Goal: Task Accomplishment & Management: Manage account settings

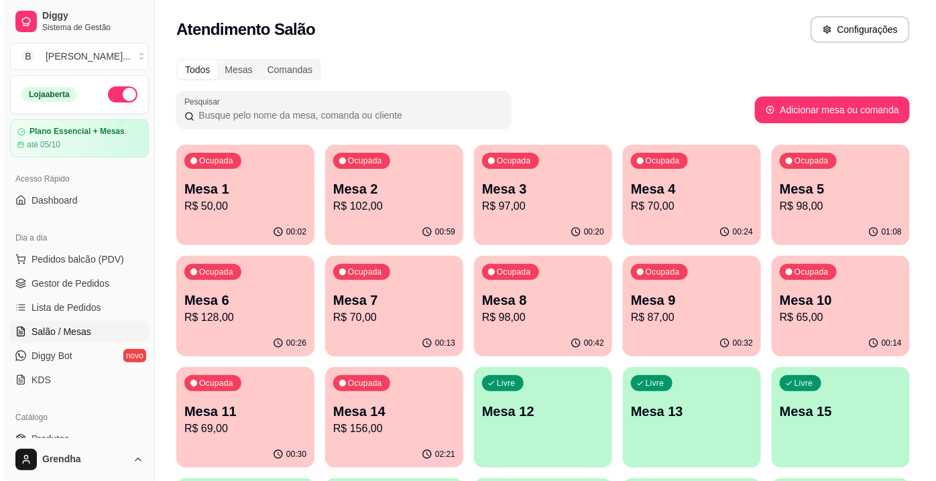
scroll to position [115, 0]
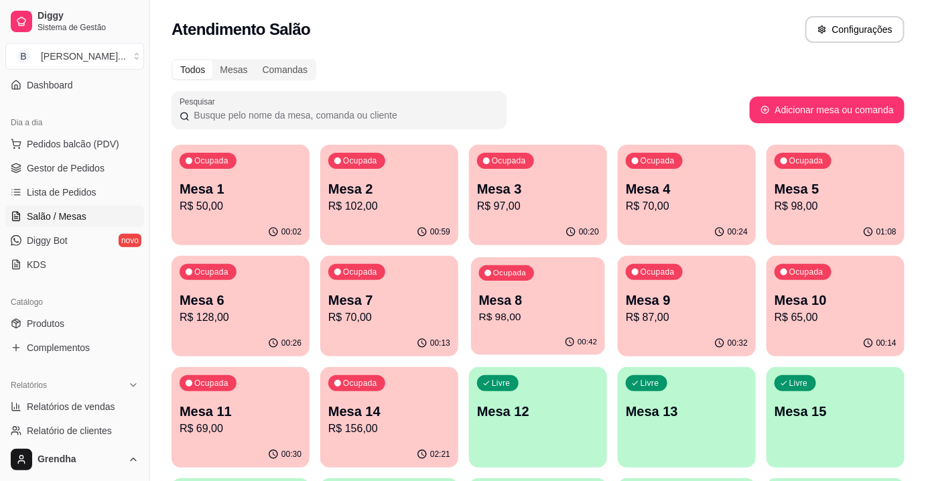
click at [546, 292] on p "Mesa 8" at bounding box center [538, 301] width 119 height 18
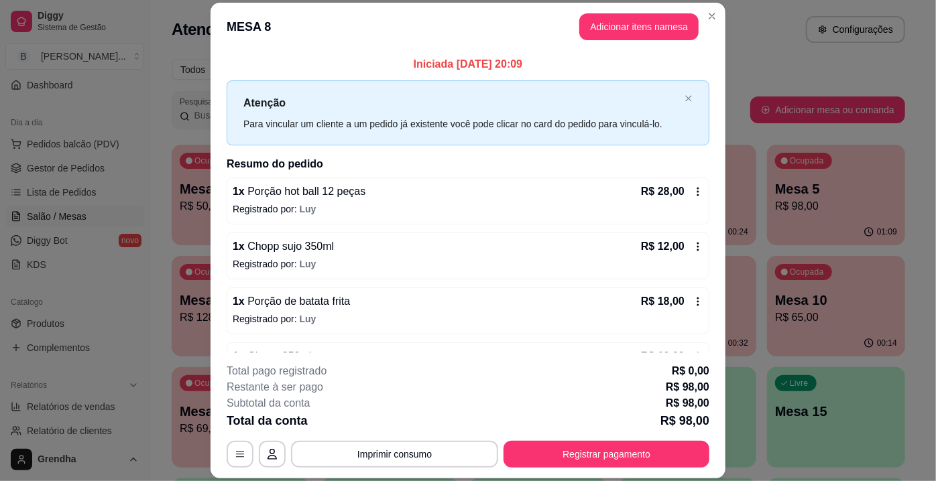
scroll to position [148, 0]
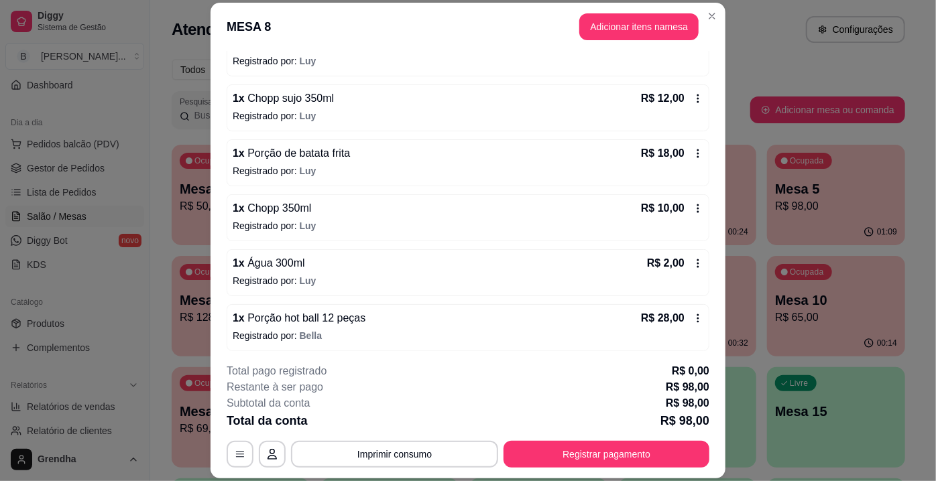
click at [289, 331] on p "Registrado por: [PERSON_NAME]" at bounding box center [468, 335] width 471 height 13
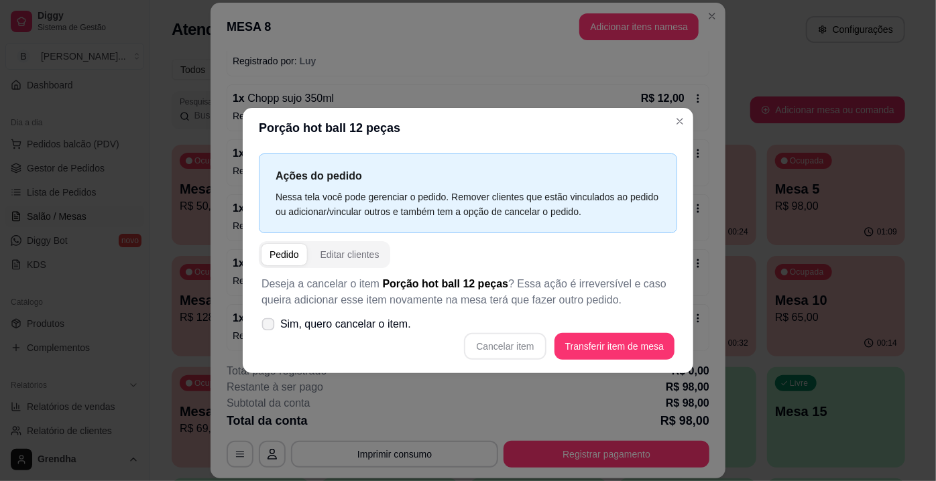
click at [265, 331] on label "Sim, quero cancelar o item." at bounding box center [336, 324] width 160 height 27
click at [265, 331] on input "Sim, quero cancelar o item." at bounding box center [265, 331] width 9 height 9
checkbox input "true"
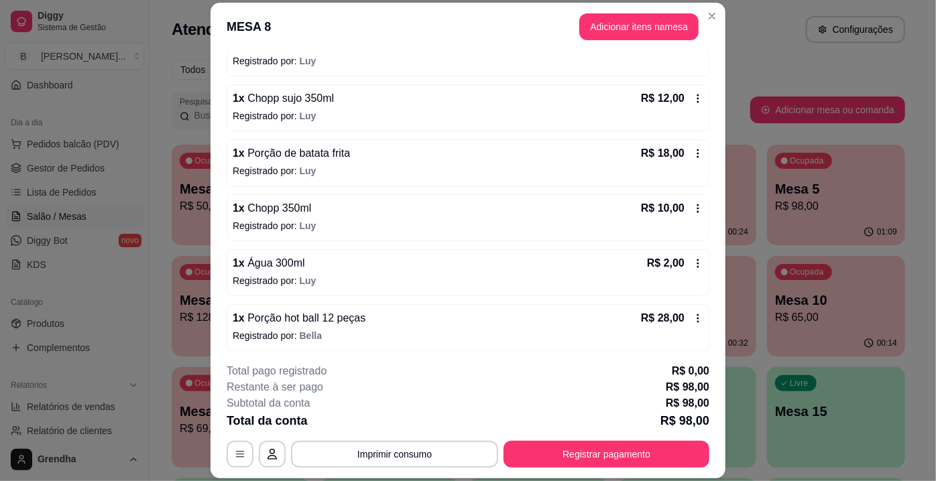
click at [324, 323] on div "1 x Porção hot ball 12 peças R$ 28,00 Registrado por: [PERSON_NAME]" at bounding box center [468, 327] width 483 height 47
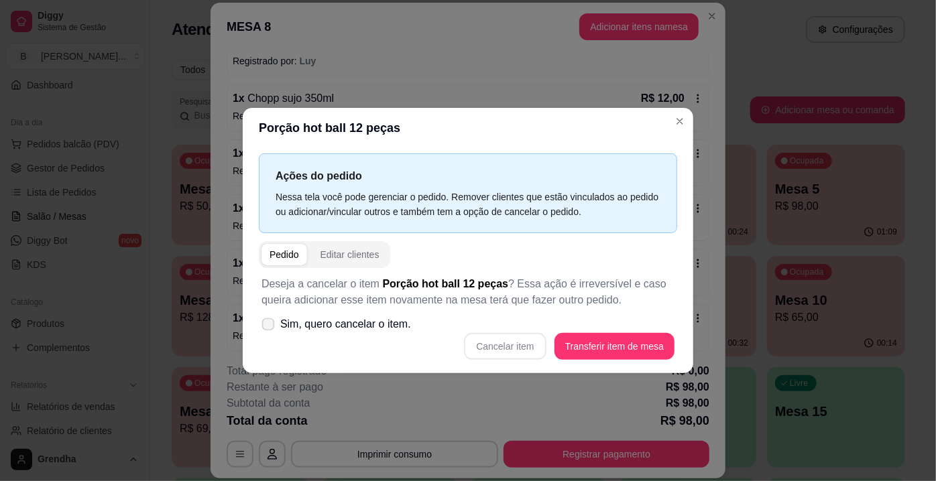
click at [268, 323] on icon at bounding box center [268, 323] width 10 height 7
click at [268, 327] on input "Sim, quero cancelar o item." at bounding box center [265, 331] width 9 height 9
checkbox input "true"
click at [502, 347] on button "Cancelar item" at bounding box center [505, 347] width 80 height 26
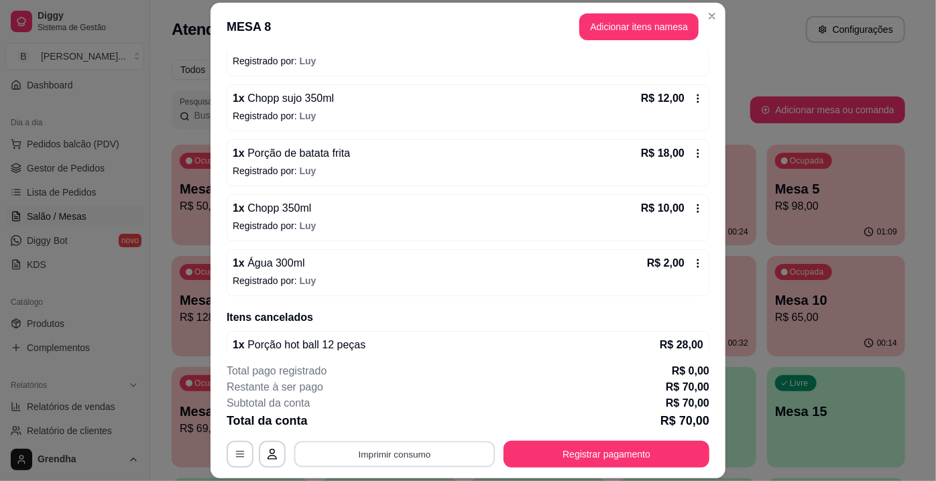
click at [418, 452] on button "Imprimir consumo" at bounding box center [394, 455] width 201 height 26
click at [400, 414] on button "IMPRESSORA" at bounding box center [394, 424] width 94 height 21
